Goal: Task Accomplishment & Management: Use online tool/utility

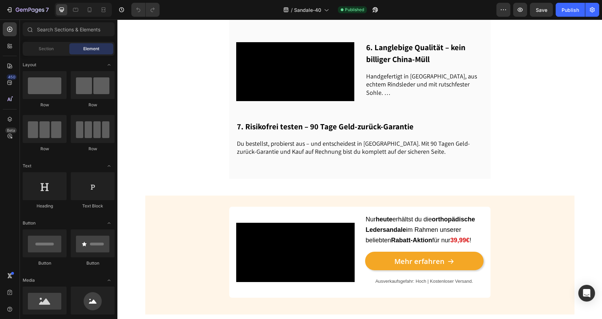
scroll to position [639, 0]
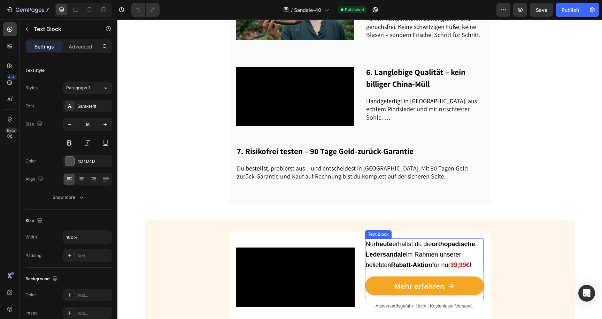
click at [447, 240] on span "Nur [DATE] erhältst du die orthopädische Ledersandale im Rahmen unserer beliebt…" at bounding box center [420, 254] width 109 height 28
click at [459, 261] on strong "39,99€" at bounding box center [460, 264] width 19 height 7
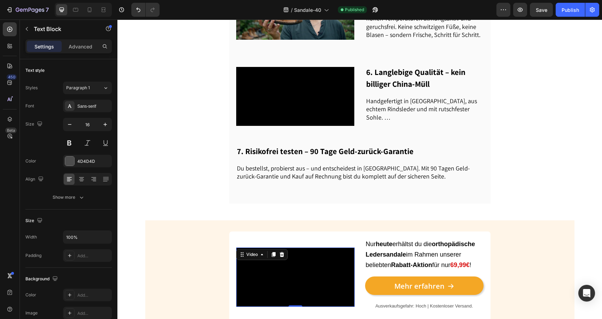
click at [329, 247] on video at bounding box center [295, 276] width 118 height 59
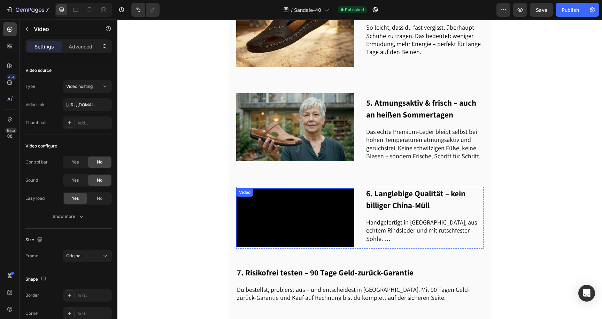
scroll to position [495, 0]
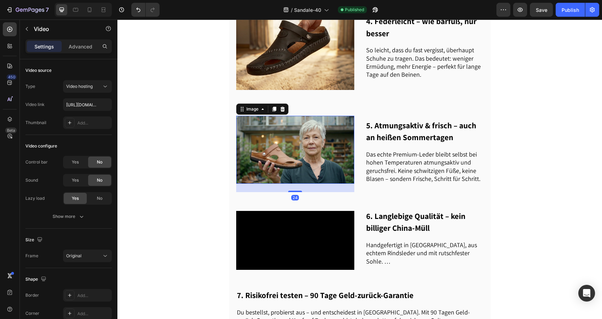
click at [290, 116] on img at bounding box center [295, 150] width 118 height 68
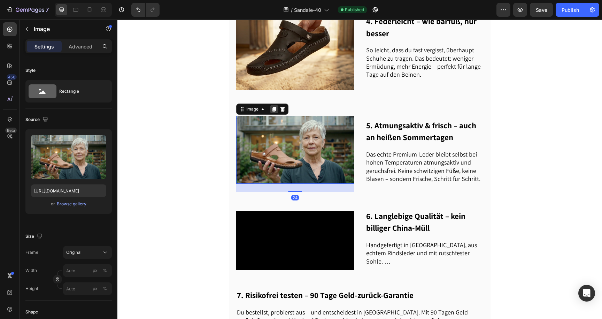
click at [273, 105] on div at bounding box center [274, 109] width 8 height 8
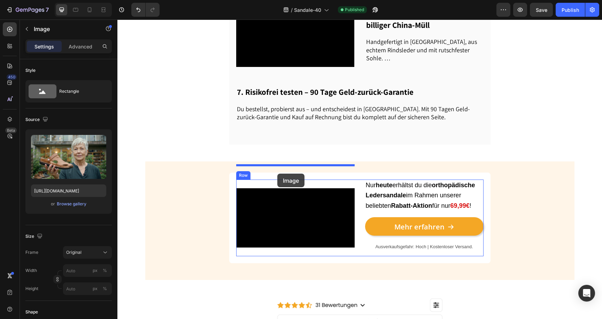
drag, startPoint x: 249, startPoint y: 160, endPoint x: 277, endPoint y: 173, distance: 30.9
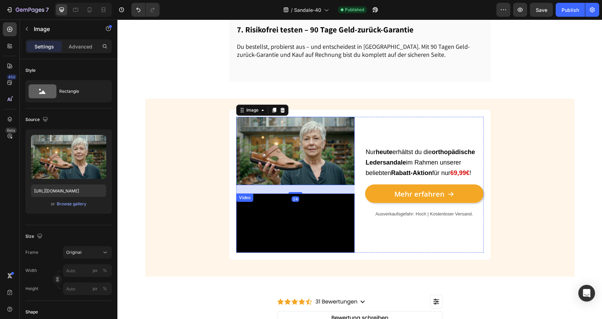
scroll to position [768, 0]
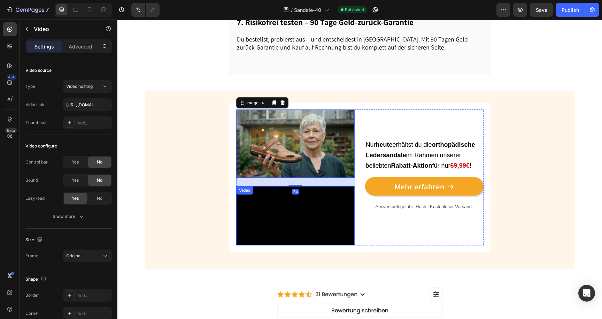
click at [292, 225] on video at bounding box center [295, 215] width 118 height 59
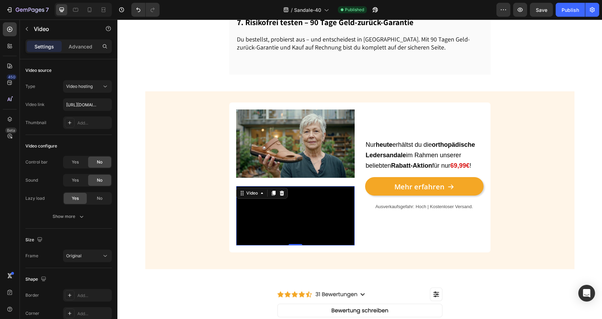
click at [288, 186] on video at bounding box center [295, 215] width 118 height 59
click at [283, 189] on div at bounding box center [282, 193] width 8 height 8
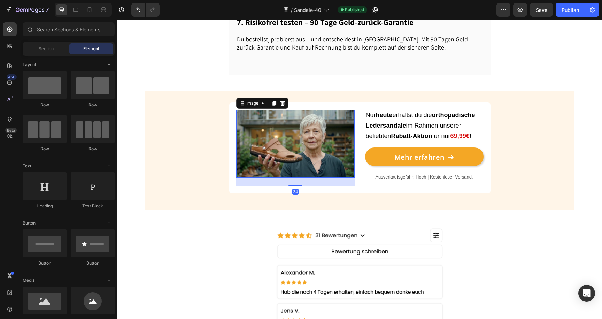
click at [289, 138] on img at bounding box center [295, 144] width 118 height 68
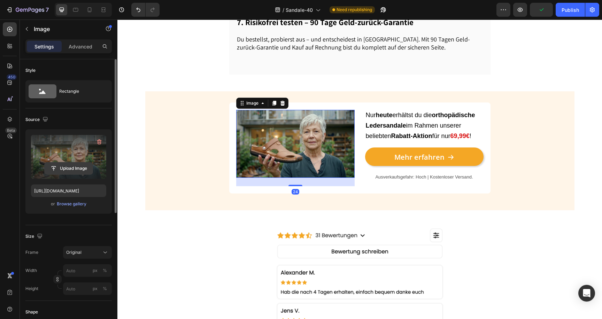
click at [77, 168] on input "file" at bounding box center [69, 168] width 48 height 12
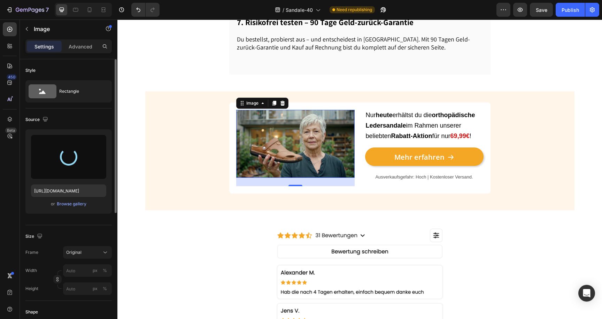
type input "[URL][DOMAIN_NAME]"
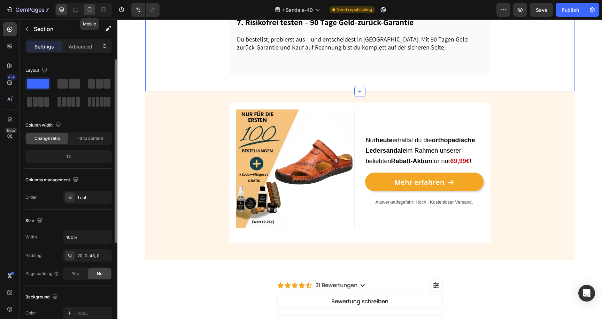
click at [84, 12] on div at bounding box center [89, 9] width 11 height 11
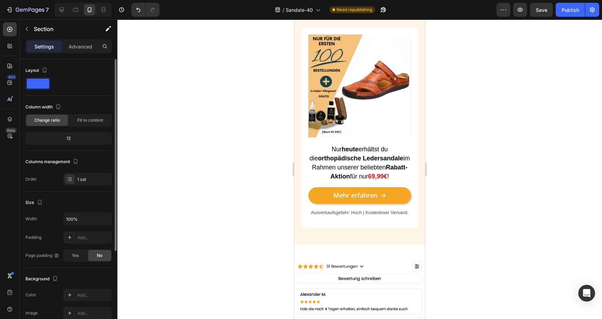
scroll to position [1204, 0]
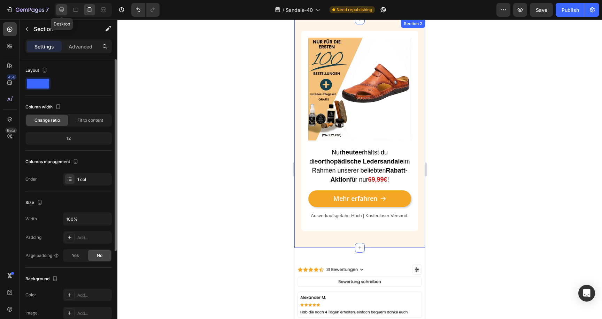
click at [65, 9] on icon at bounding box center [61, 9] width 7 height 7
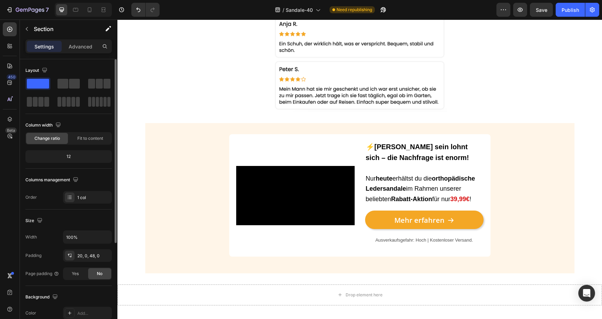
scroll to position [1458, 0]
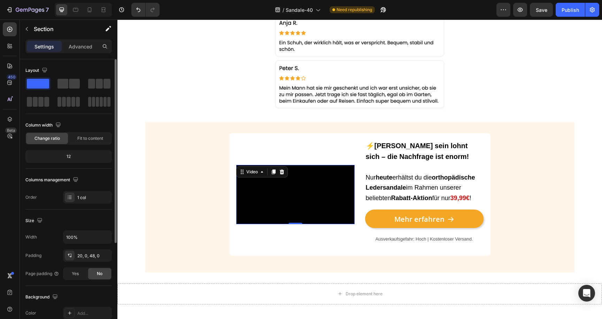
click at [319, 187] on video at bounding box center [295, 194] width 118 height 59
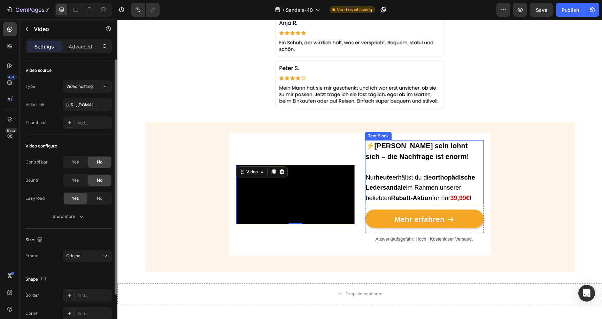
click at [415, 196] on strong "Rabatt-Aktion" at bounding box center [411, 197] width 41 height 7
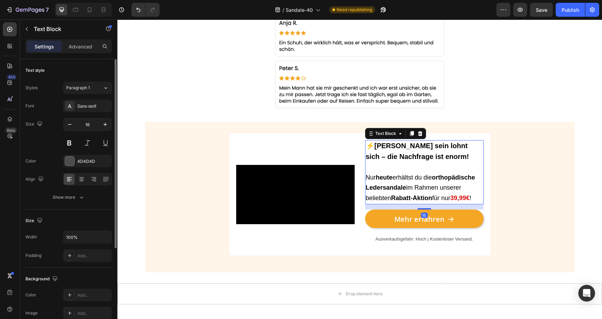
click at [470, 194] on strong "39,99€" at bounding box center [460, 197] width 19 height 7
click at [459, 197] on strong "39,99€" at bounding box center [460, 197] width 19 height 7
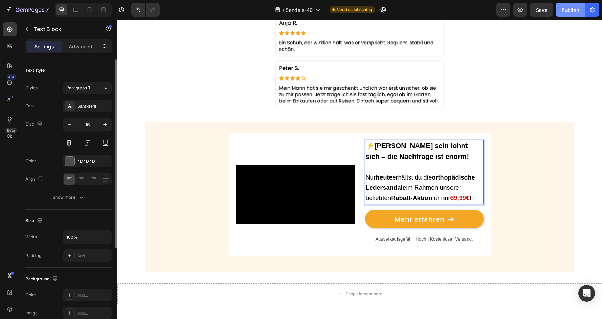
click at [569, 9] on div "Publish" at bounding box center [570, 9] width 17 height 7
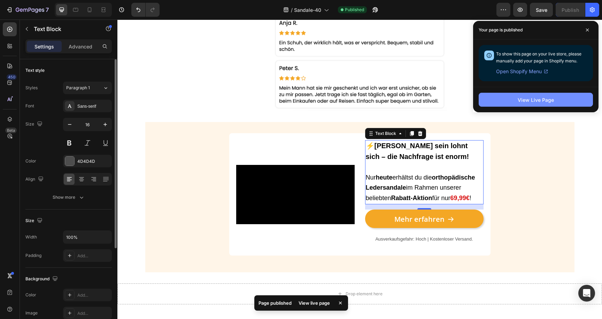
click at [521, 98] on div "View Live Page" at bounding box center [536, 99] width 36 height 7
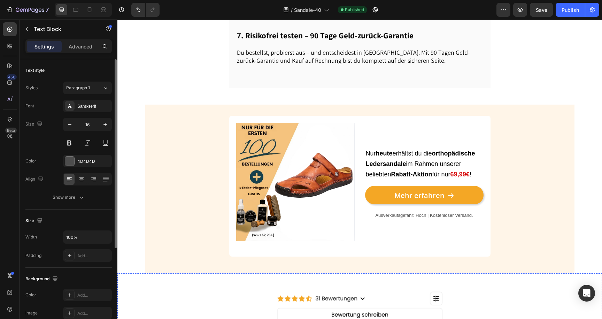
scroll to position [743, 0]
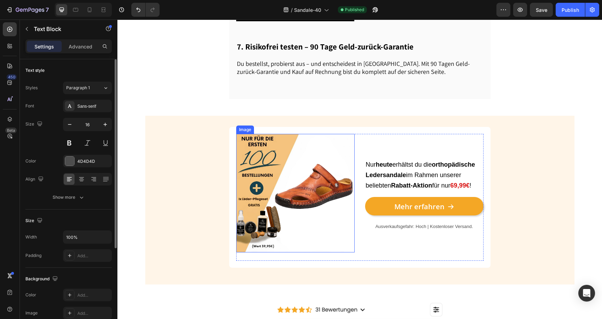
click at [306, 144] on img at bounding box center [295, 193] width 118 height 118
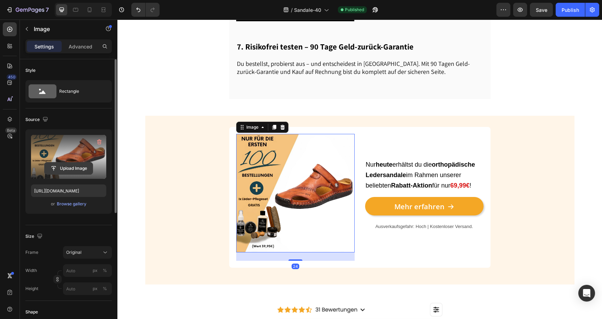
click at [81, 169] on input "file" at bounding box center [69, 168] width 48 height 12
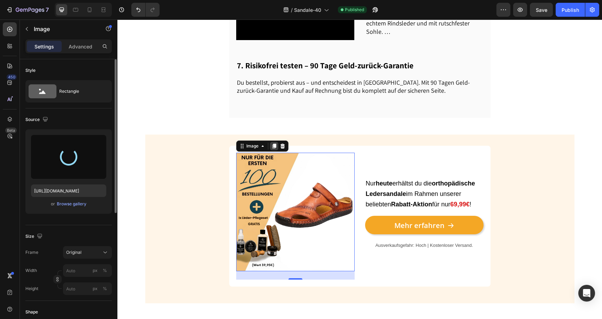
scroll to position [729, 0]
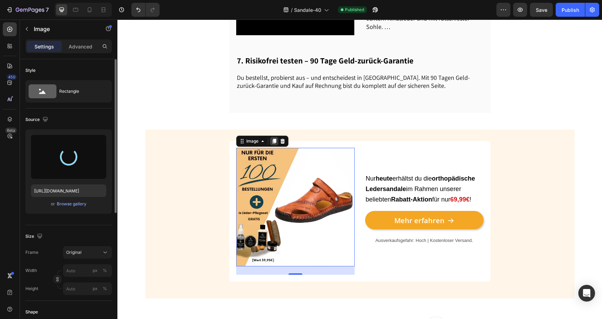
type input "[URL][DOMAIN_NAME]"
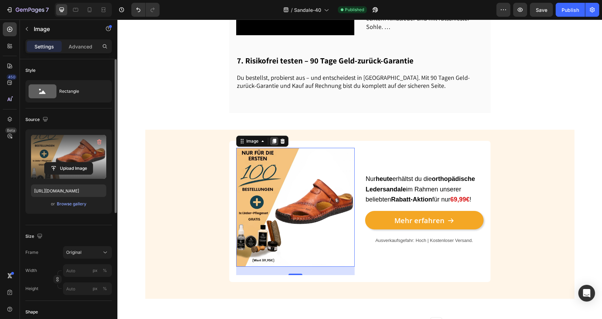
click at [274, 139] on icon at bounding box center [274, 141] width 4 height 5
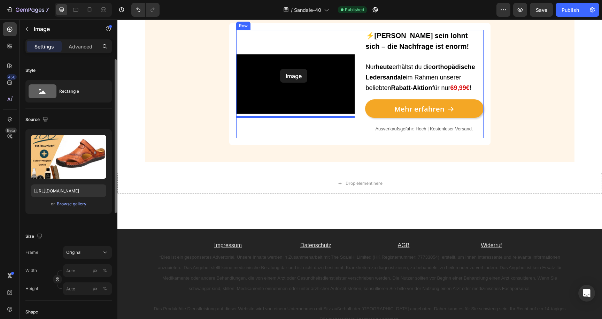
scroll to position [1672, 0]
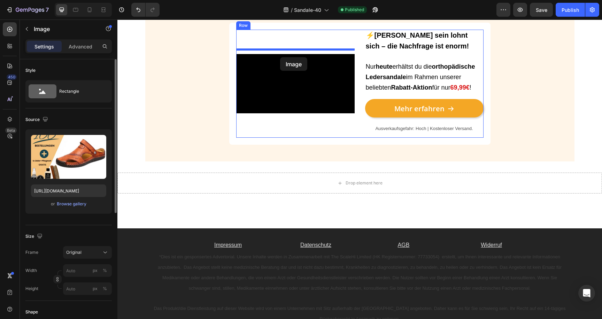
drag, startPoint x: 250, startPoint y: 37, endPoint x: 280, endPoint y: 57, distance: 36.5
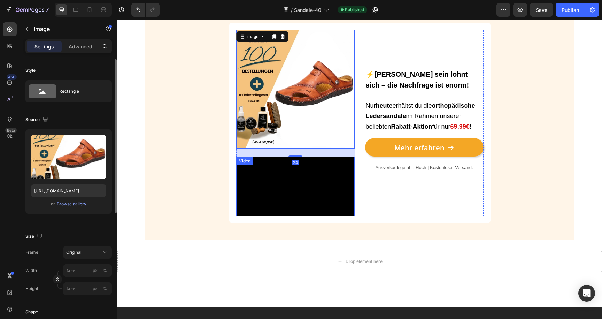
click at [288, 164] on video at bounding box center [295, 186] width 118 height 59
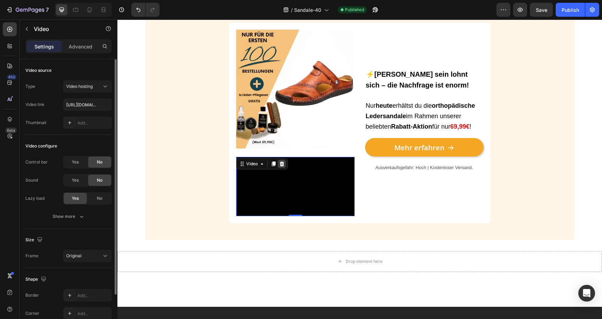
click at [283, 163] on icon at bounding box center [281, 163] width 5 height 5
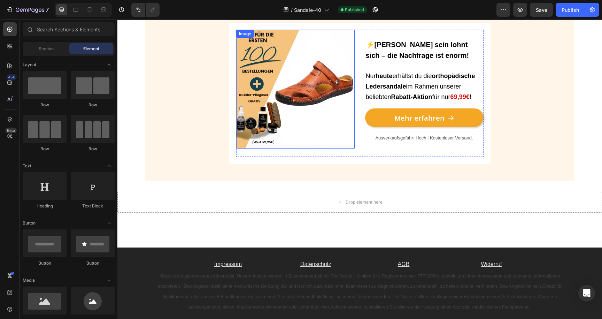
click at [283, 113] on img at bounding box center [295, 89] width 118 height 119
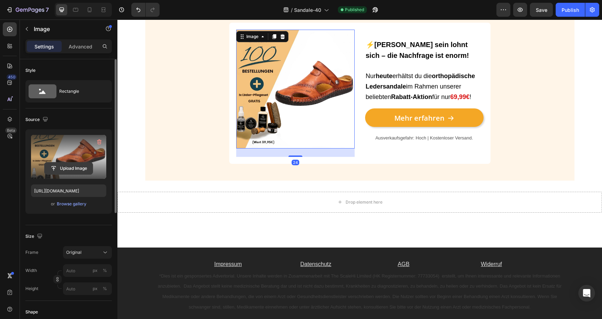
click at [84, 164] on input "file" at bounding box center [69, 168] width 48 height 12
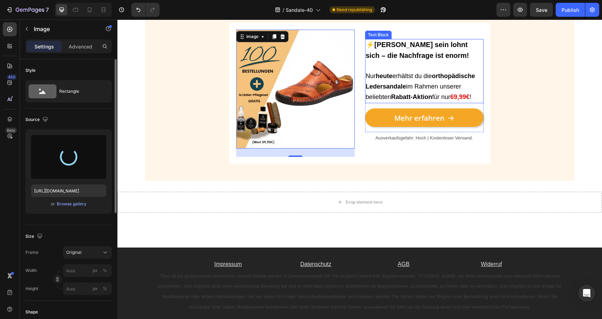
type input "[URL][DOMAIN_NAME]"
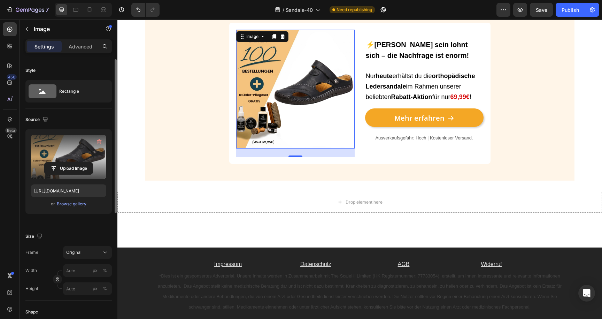
click at [95, 8] on div at bounding box center [83, 10] width 57 height 14
click at [93, 8] on div at bounding box center [89, 9] width 11 height 11
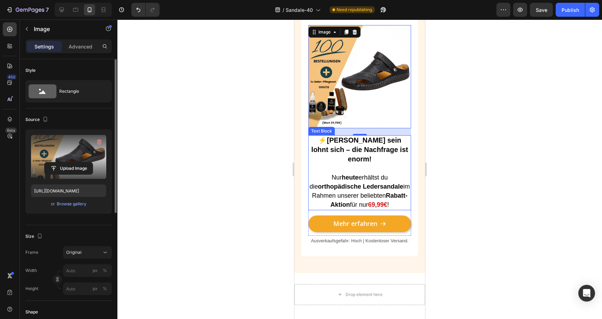
scroll to position [1486, 0]
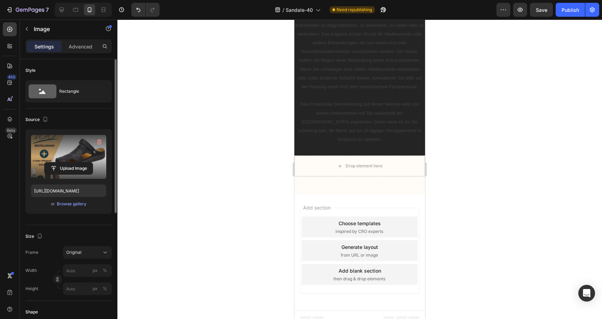
click at [249, 123] on div at bounding box center [359, 169] width 485 height 299
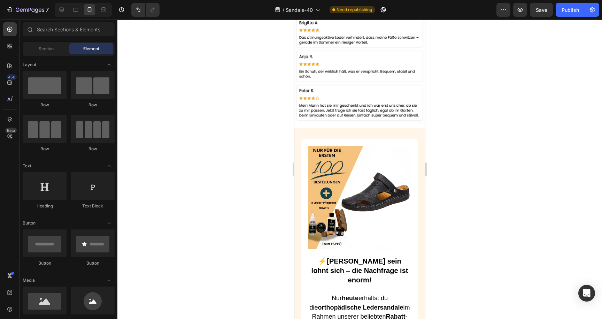
scroll to position [1233, 0]
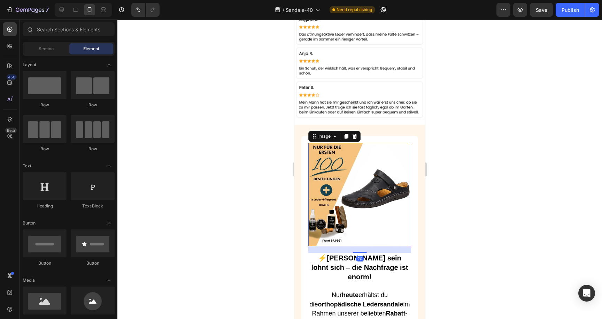
click at [378, 183] on img at bounding box center [359, 194] width 103 height 103
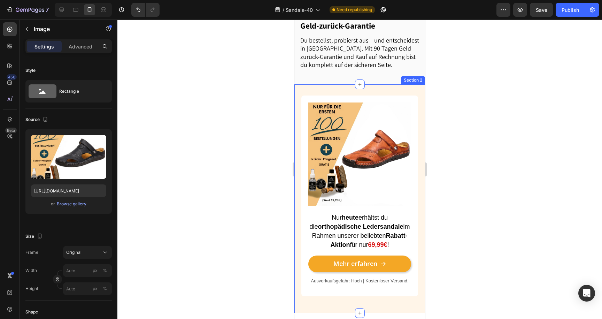
scroll to position [1116, 0]
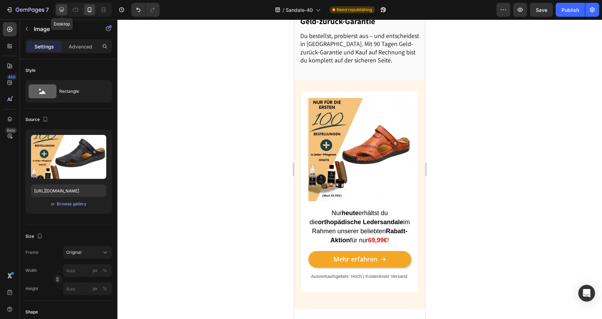
click at [62, 12] on icon at bounding box center [61, 9] width 7 height 7
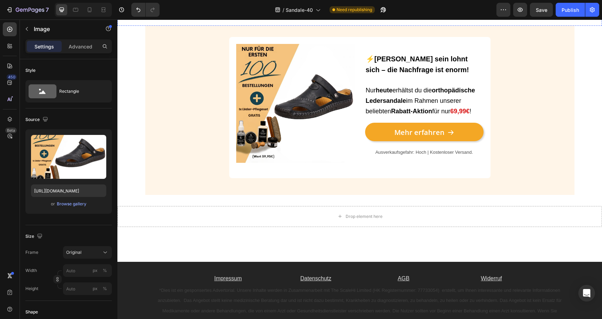
scroll to position [1512, 0]
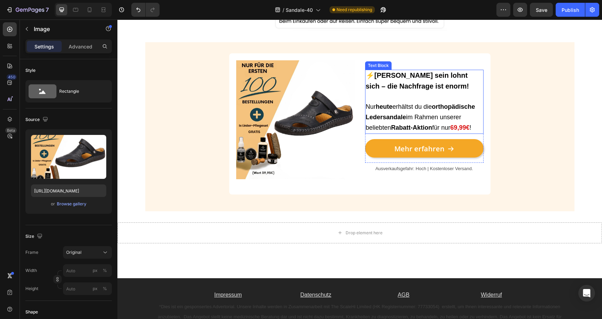
click at [417, 105] on span "Nur [DATE] erhältst du die orthopädische Ledersandale im Rahmen unserer beliebt…" at bounding box center [420, 117] width 109 height 28
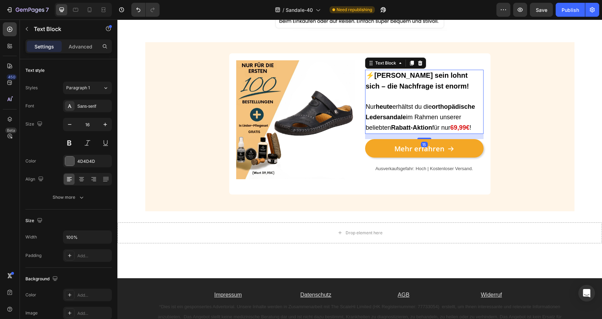
click at [464, 119] on p "Nur [DATE] erhältst du die orthopädische Ledersandale im Rahmen unserer beliebt…" at bounding box center [424, 117] width 117 height 31
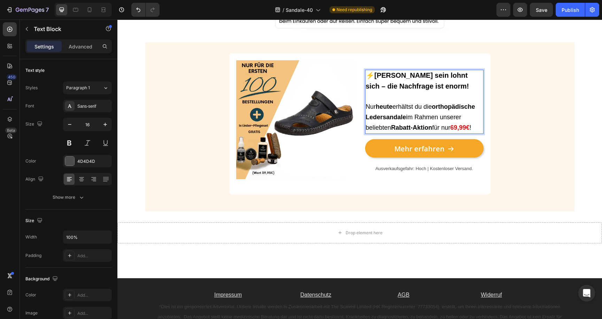
click at [480, 127] on p "Nur [DATE] erhältst du die orthopädische Ledersandale im Rahmen unserer beliebt…" at bounding box center [424, 117] width 117 height 31
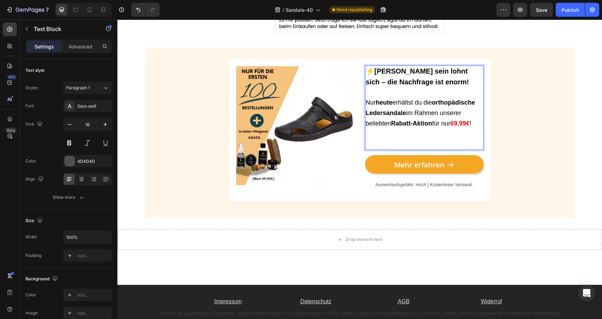
scroll to position [1502, 0]
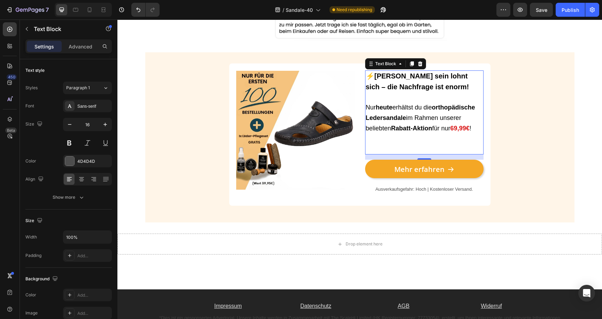
click at [408, 120] on span "Nur [DATE] erhältst du die orthopädische Ledersandale im Rahmen unserer beliebt…" at bounding box center [420, 118] width 109 height 28
click at [407, 141] on p "Nur [DATE] erhältst du die orthopädische Ledersandale im Rahmen unserer beliebt…" at bounding box center [424, 127] width 117 height 51
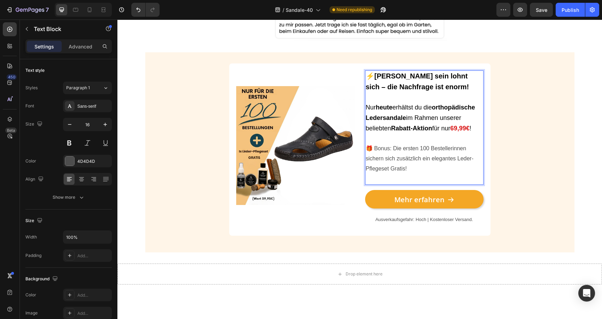
click at [403, 176] on p "⁠⁠⁠⁠⁠⁠⁠🎁 Bonus: Die ersten 100 Bestellerinnen sichern sich zusätzlich ein elega…" at bounding box center [424, 164] width 117 height 40
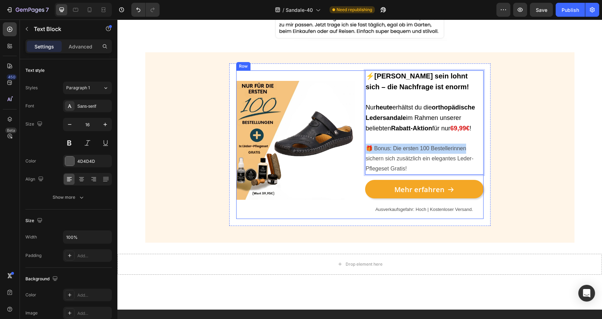
drag, startPoint x: 467, startPoint y: 147, endPoint x: 363, endPoint y: 146, distance: 103.5
click at [363, 146] on div "Image ⚡[PERSON_NAME] sein lohnt sich – die Nachfrage ist enorm! Nur [DATE] erhä…" at bounding box center [359, 144] width 247 height 148
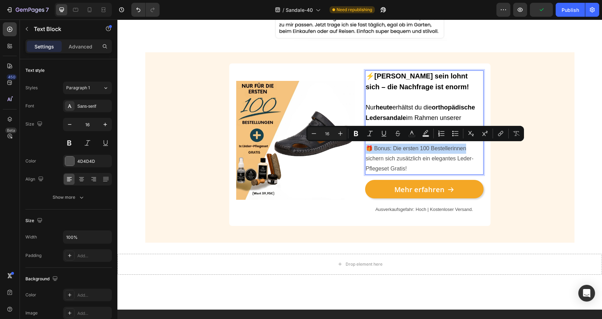
click at [420, 150] on p "🎁 Bonus: Die ersten 100 Bestellerinnen sichern sich zusätzlich ein elegantes Le…" at bounding box center [424, 159] width 117 height 30
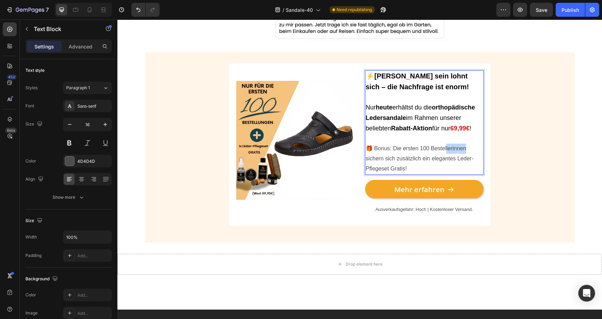
drag, startPoint x: 468, startPoint y: 148, endPoint x: 445, endPoint y: 150, distance: 23.1
click at [445, 150] on p "🎁 Bonus: Die ersten 100 Bestellerinnen sichern sich zusätzlich ein elegantes Le…" at bounding box center [424, 159] width 117 height 30
click at [449, 148] on p "🎁 Bonus: Die ersten 100 Bestellungen sichern sich zusätzlich ein elegantes Lede…" at bounding box center [424, 159] width 117 height 30
drag, startPoint x: 482, startPoint y: 147, endPoint x: 364, endPoint y: 146, distance: 117.8
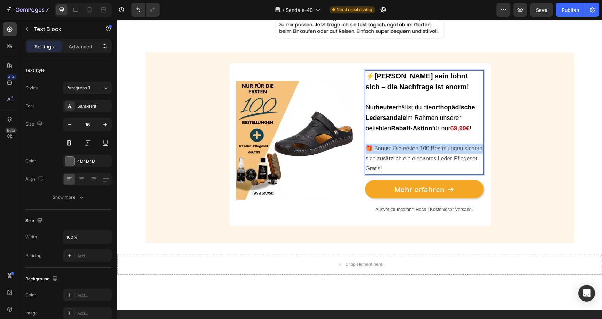
click at [364, 146] on div "Image ⚡[PERSON_NAME] sein lohnt sich – die Nachfrage ist enorm! Nur [DATE] erhä…" at bounding box center [359, 144] width 247 height 148
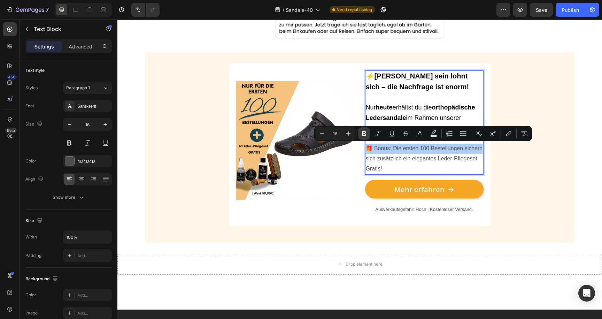
click at [366, 134] on icon "Editor contextual toolbar" at bounding box center [364, 133] width 4 height 5
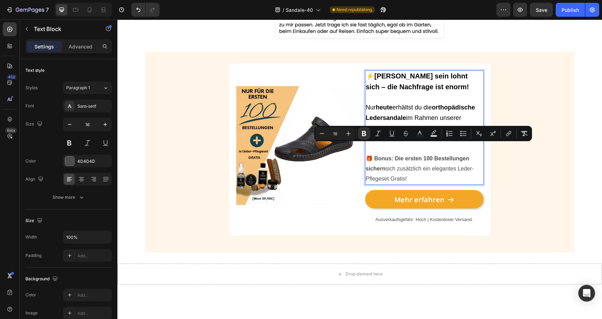
click at [394, 155] on strong "🎁 Bonus: Die ersten 100 Bestellungen sichern" at bounding box center [418, 163] width 104 height 16
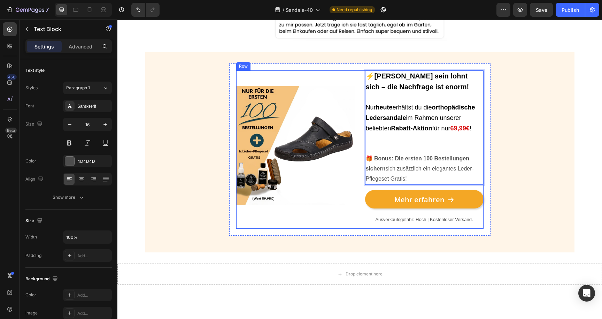
drag, startPoint x: 418, startPoint y: 176, endPoint x: 364, endPoint y: 158, distance: 56.9
click at [364, 158] on div "Image ⚡[PERSON_NAME] sein lohnt sich – die Nachfrage ist enorm! Nur [DATE] erhä…" at bounding box center [359, 149] width 247 height 159
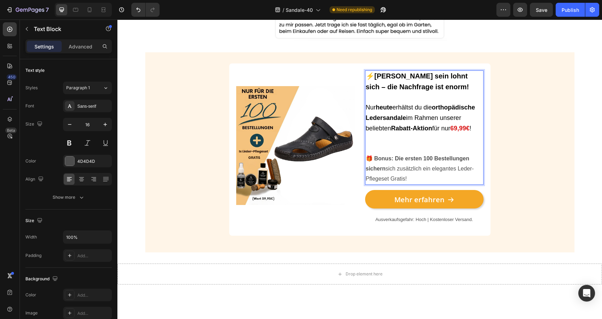
click at [415, 173] on p "🎁 Bonus: Die ersten 100 Bestellungen sichern sich zusätzlich ein elegantes Lede…" at bounding box center [424, 169] width 117 height 30
click at [422, 169] on p "🎁 Bonus: Die ersten 100 Bestellungen sichern sich zusätzlich ein elegantes Lede…" at bounding box center [424, 169] width 117 height 30
click at [287, 147] on img at bounding box center [295, 145] width 118 height 119
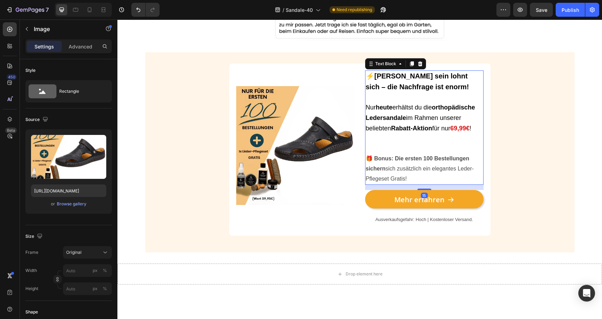
click at [405, 155] on strong "🎁 Bonus: Die ersten 100 Bestellungen sichern" at bounding box center [418, 163] width 104 height 16
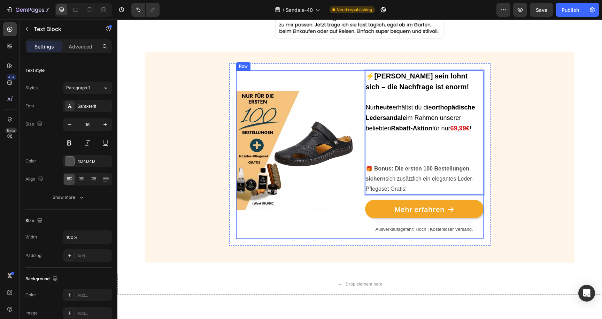
drag, startPoint x: 413, startPoint y: 186, endPoint x: 363, endPoint y: 168, distance: 53.8
click at [363, 168] on div "Image ⚡[PERSON_NAME] sein lohnt sich – die Nachfrage ist enorm! Nur [DATE] erhä…" at bounding box center [359, 154] width 247 height 168
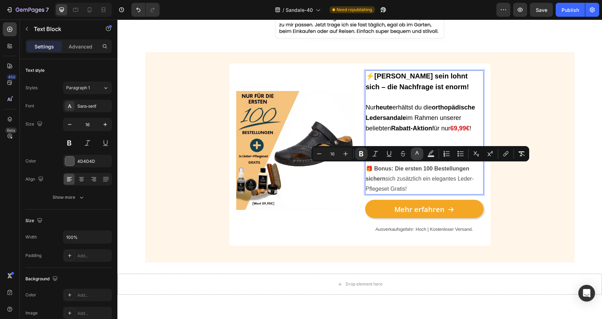
click at [419, 152] on icon "Editor contextual toolbar" at bounding box center [417, 153] width 7 height 7
type input "4D4D4D"
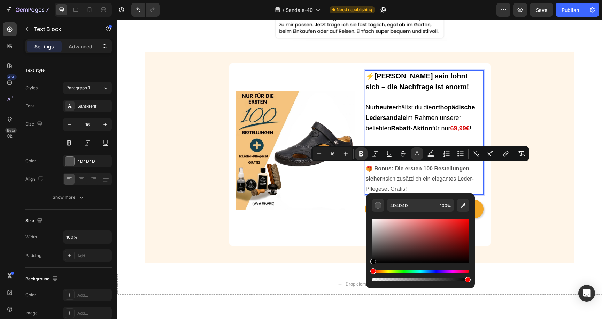
drag, startPoint x: 512, startPoint y: 243, endPoint x: 360, endPoint y: 296, distance: 160.6
type input "000000"
click at [430, 187] on p "🎁 Bonus: Die ersten 100 Bestellungen sichern sich zusätzlich ein elegantes Lede…" at bounding box center [424, 179] width 117 height 30
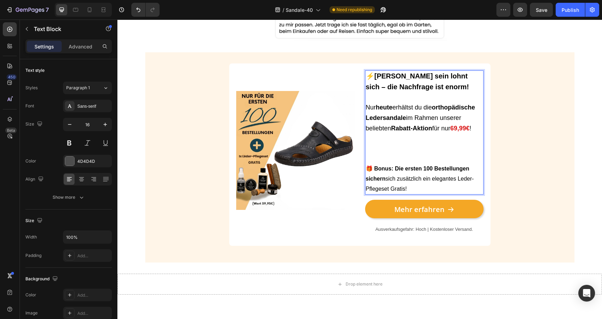
click at [396, 154] on p "Nur [DATE] erhältst du die orthopädische Ledersandale im Rahmen unserer beliebt…" at bounding box center [424, 132] width 117 height 61
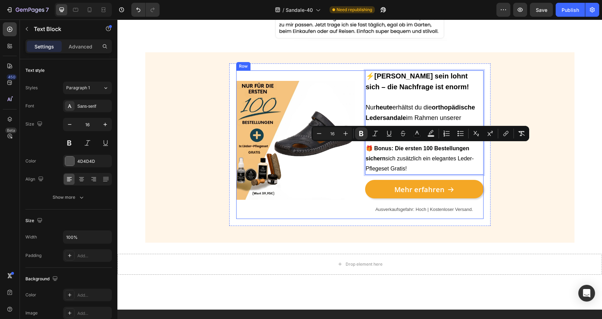
drag, startPoint x: 416, startPoint y: 170, endPoint x: 363, endPoint y: 145, distance: 58.5
click at [363, 145] on div "Image ⚡[PERSON_NAME] sein lohnt sich – die Nachfrage ist enorm! Nur [DATE] erhä…" at bounding box center [359, 144] width 247 height 148
copy span "🎁 Bonus: Die ersten 100 Bestellungen sichern sich zusätzlich ein elegantes Lede…"
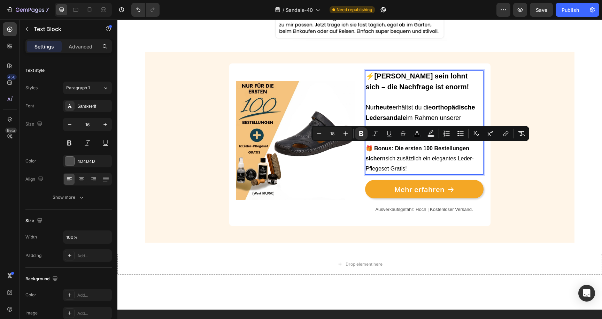
click at [420, 114] on span "Nur [DATE] erhältst du die orthopädische Ledersandale im Rahmen unserer beliebt…" at bounding box center [420, 118] width 109 height 28
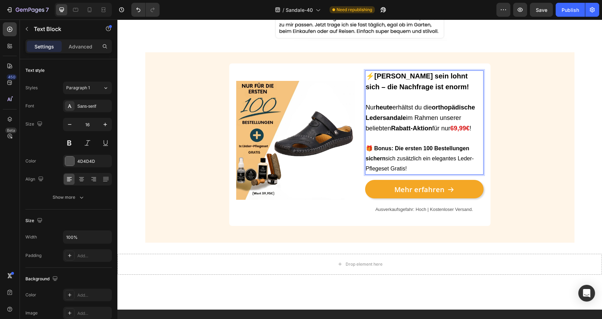
click at [420, 114] on span "Nur [DATE] erhältst du die orthopädische Ledersandale im Rahmen unserer beliebt…" at bounding box center [420, 118] width 109 height 28
click at [401, 154] on span "🎁 Bonus: Die ersten 100 Bestellungen sichern sich zusätzlich ein elegantes Lede…" at bounding box center [420, 158] width 108 height 26
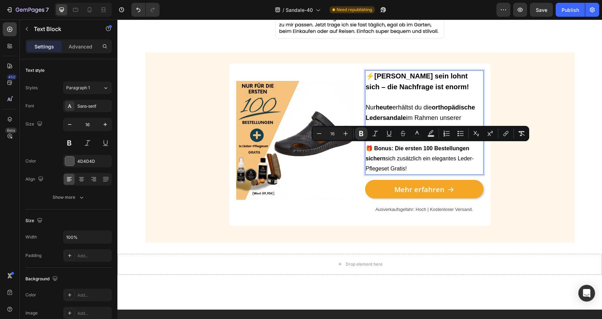
drag, startPoint x: 412, startPoint y: 164, endPoint x: 366, endPoint y: 142, distance: 51.3
click at [366, 142] on div "⚡[PERSON_NAME] sein lohnt sich – die Nachfrage ist enorm! Nur [DATE] erhältst d…" at bounding box center [424, 122] width 118 height 104
click at [341, 133] on button "Plus" at bounding box center [345, 133] width 13 height 13
type input "18"
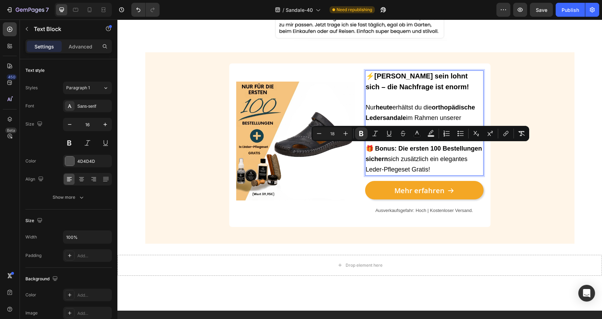
click at [425, 153] on p "🎁 Bonus: Die ersten 100 Bestellungen sichern sich zusätzlich ein elegantes Lede…" at bounding box center [424, 159] width 117 height 31
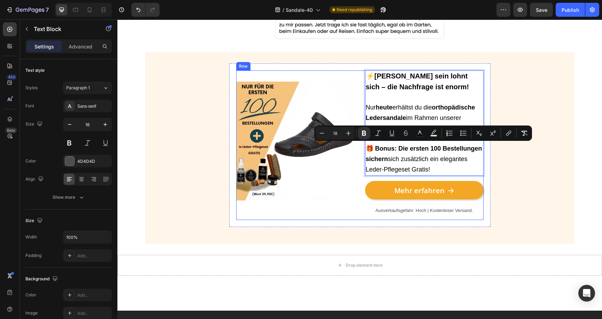
drag, startPoint x: 445, startPoint y: 169, endPoint x: 361, endPoint y: 147, distance: 87.1
click at [361, 147] on div "Image ⚡[PERSON_NAME] sein lohnt sich – die Nachfrage ist enorm! Nur [DATE] erhä…" at bounding box center [359, 145] width 247 height 150
copy span "🎁 Bonus: Die ersten 100 Bestellungen sichern sich zusätzlich ein elegantes Lede…"
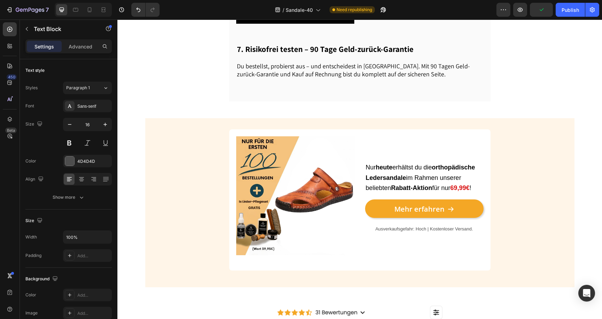
scroll to position [712, 0]
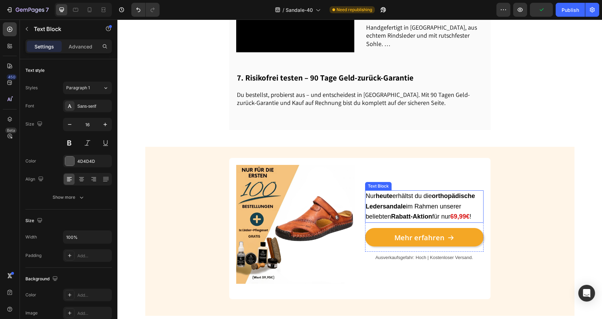
click at [413, 192] on span "Nur [DATE] erhältst du die orthopädische Ledersandale im Rahmen unserer beliebt…" at bounding box center [420, 206] width 109 height 28
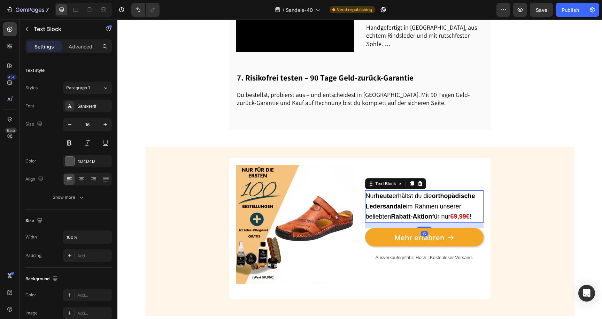
click at [457, 213] on strong "69,99€" at bounding box center [460, 216] width 19 height 7
click at [482, 197] on p "Nur [DATE] erhältst du die orthopädische Ledersandale im Rahmen unserer beliebt…" at bounding box center [424, 206] width 117 height 31
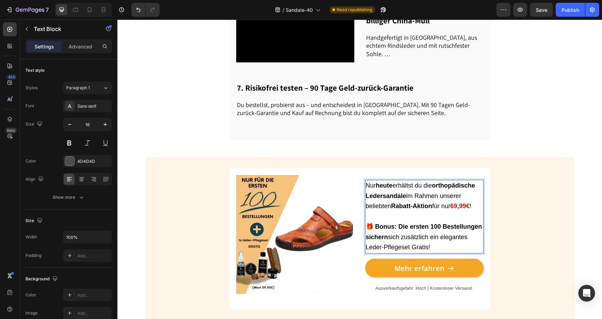
scroll to position [692, 0]
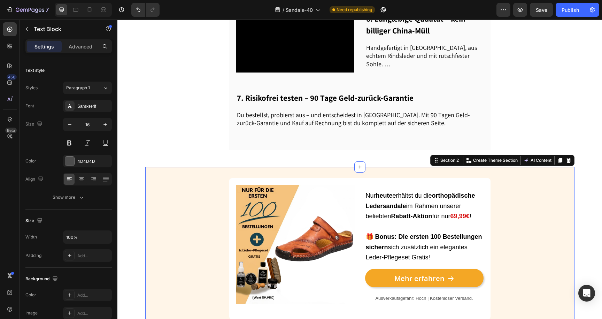
click at [542, 192] on div "Image Nur [DATE] erhältst du die orthopädische Ledersandale im Rahmen unserer b…" at bounding box center [359, 251] width 429 height 147
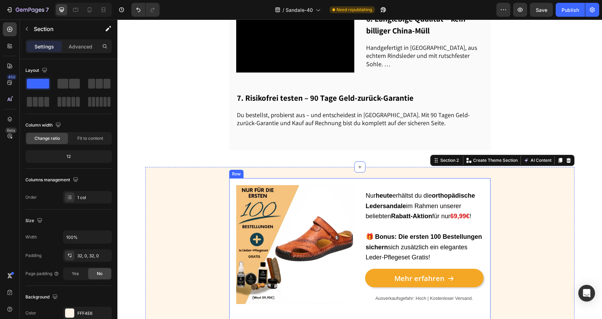
click at [231, 195] on div "Image Nur [DATE] erhältst du die orthopädische Ledersandale im Rahmen unserer b…" at bounding box center [359, 248] width 261 height 141
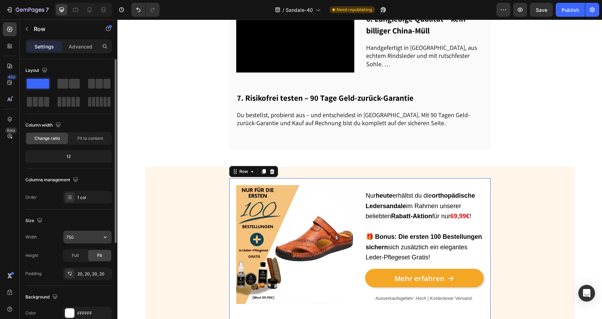
click at [77, 238] on input "750" at bounding box center [87, 237] width 48 height 13
type input "850"
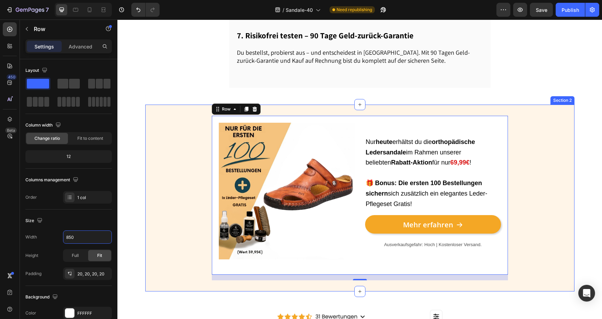
scroll to position [755, 0]
click at [175, 154] on div "Image Nur [DATE] erhältst du die orthopädische Ledersandale im Rahmen unserer b…" at bounding box center [359, 197] width 429 height 164
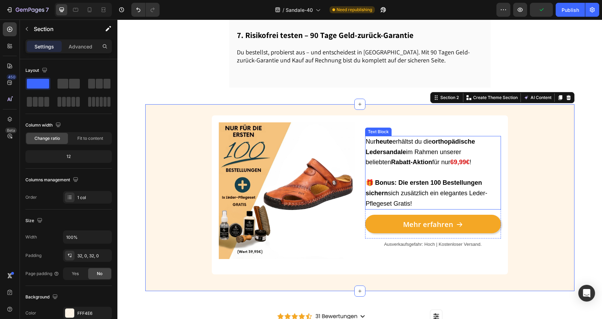
scroll to position [770, 0]
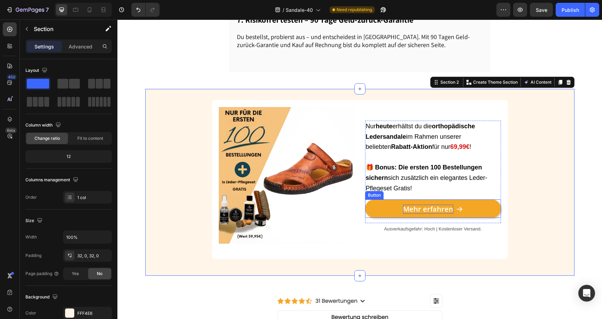
click at [416, 205] on p "Mehr erfahren" at bounding box center [428, 209] width 50 height 9
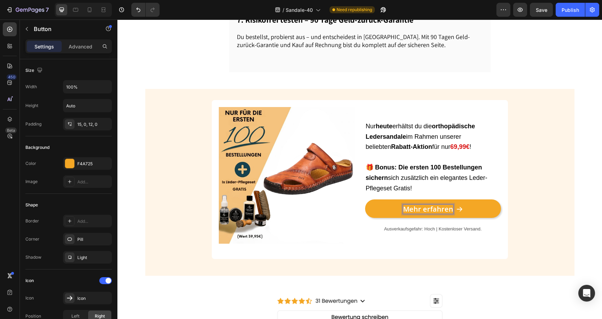
click at [416, 205] on p "Mehr erfahren" at bounding box center [428, 209] width 50 height 9
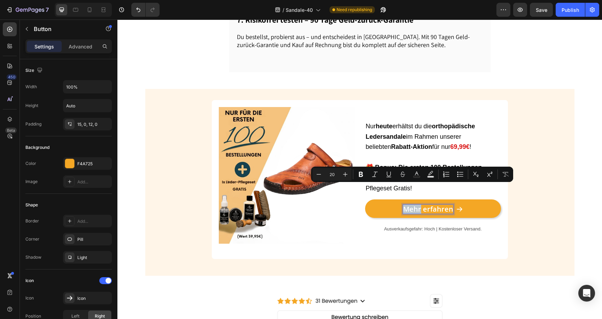
click at [416, 205] on p "Mehr erfahren" at bounding box center [428, 209] width 50 height 9
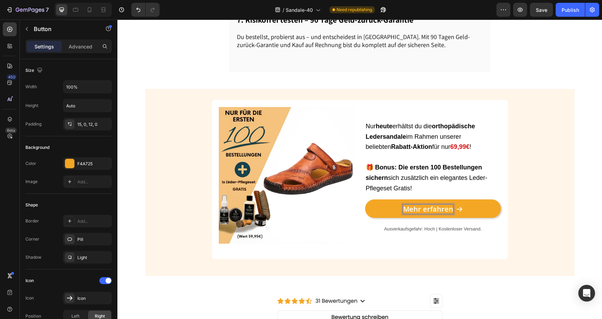
click at [416, 205] on p "Mehr erfahren" at bounding box center [428, 209] width 50 height 9
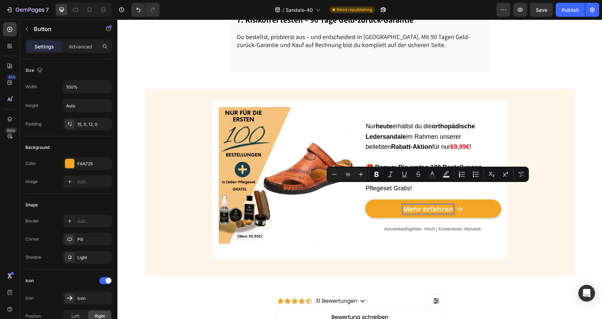
scroll to position [770, 0]
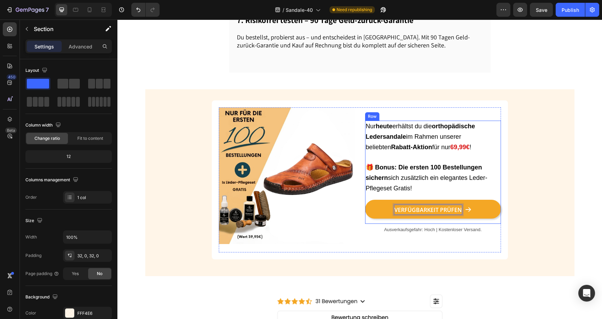
click at [536, 213] on div "Image Nur [DATE] erhältst du die orthopädische Ledersandale im Rahmen unserer b…" at bounding box center [359, 182] width 429 height 164
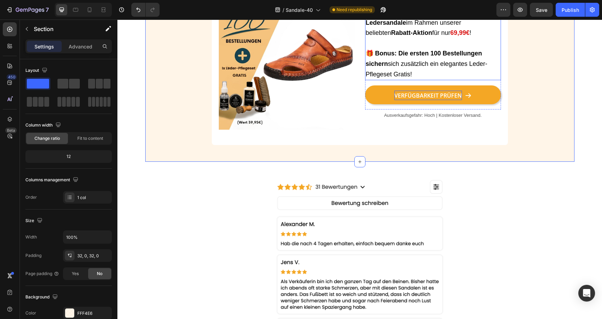
scroll to position [865, 0]
click at [418, 99] on strong "VERFÜGBARKEIT PRÜFEN" at bounding box center [428, 96] width 68 height 8
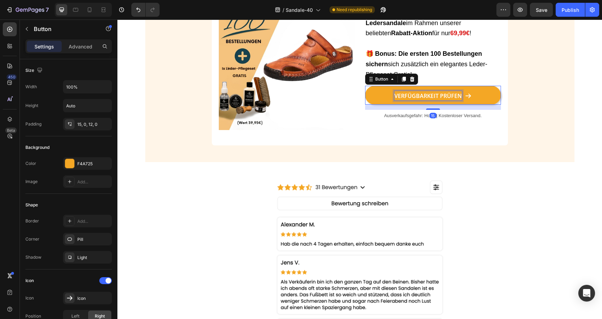
click at [418, 99] on strong "VERFÜGBARKEIT PRÜFEN" at bounding box center [428, 96] width 68 height 8
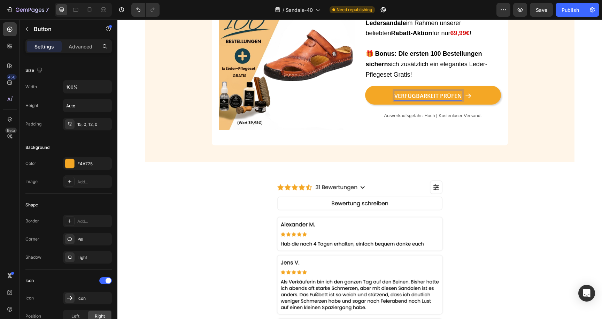
click at [418, 99] on strong "VERFÜGBARKEIT PRÜFEN" at bounding box center [428, 96] width 68 height 8
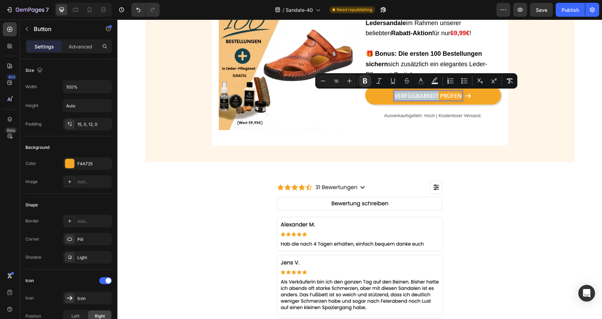
click at [418, 99] on strong "VERFÜGBARKEIT PRÜFEN" at bounding box center [428, 96] width 68 height 8
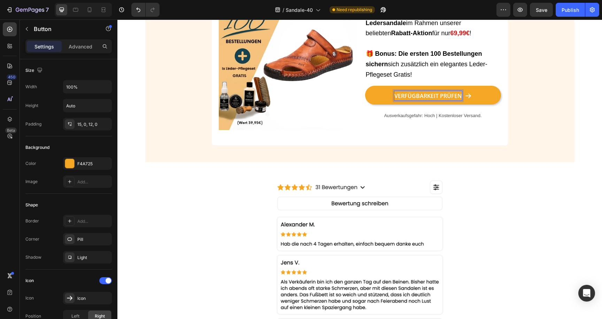
click at [418, 99] on strong "VERFÜGBARKEIT PRÜFEN" at bounding box center [428, 96] width 68 height 8
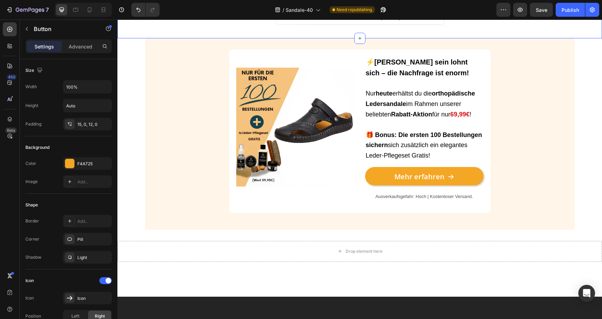
scroll to position [1557, 0]
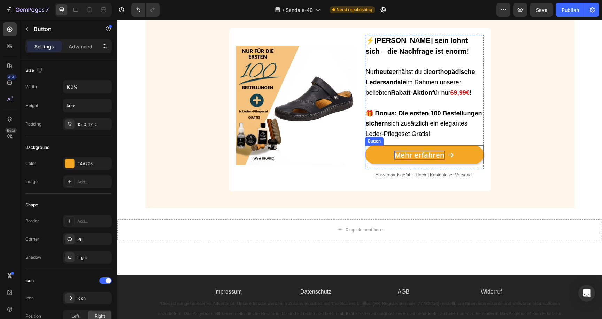
click at [407, 155] on strong "Mehr erfahren" at bounding box center [419, 154] width 50 height 9
click at [516, 153] on div "Image ⚡[PERSON_NAME] sein lohnt sich – die Nachfrage ist enorm! Nur [DATE] erhä…" at bounding box center [359, 112] width 429 height 169
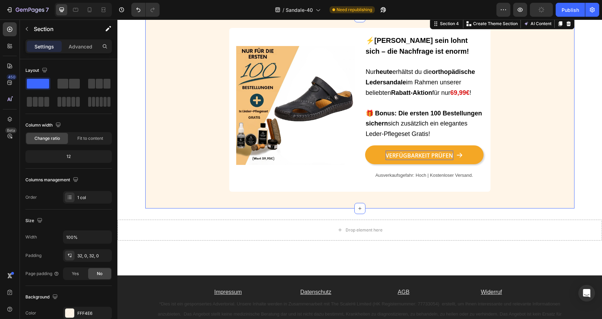
scroll to position [1217, 0]
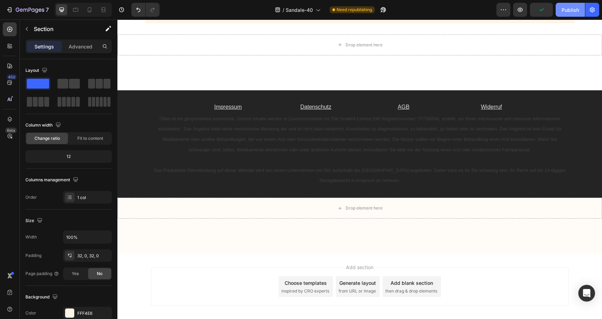
click at [568, 12] on div "Publish" at bounding box center [570, 9] width 17 height 7
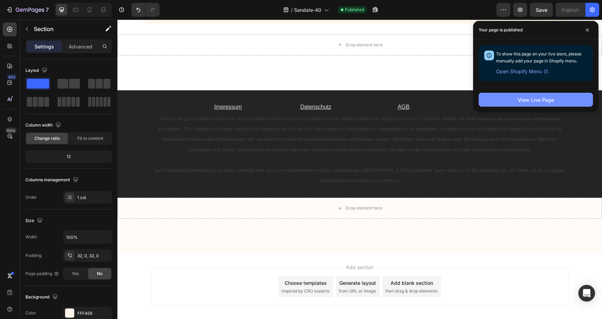
click at [536, 96] on div "View Live Page" at bounding box center [536, 99] width 36 height 7
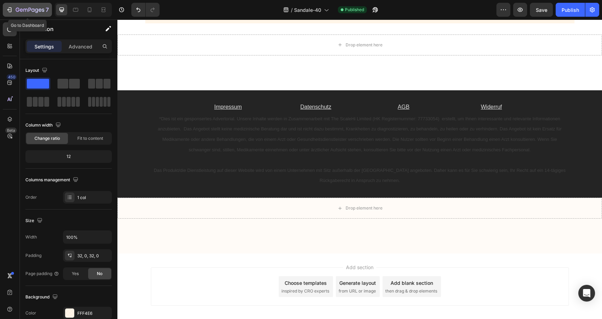
click at [27, 11] on icon "button" at bounding box center [30, 10] width 29 height 6
